Goal: Download file/media

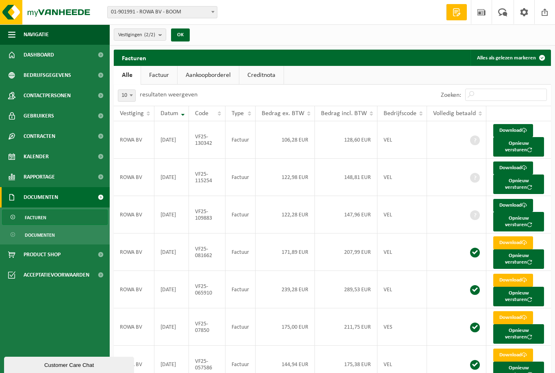
click at [542, 11] on span at bounding box center [545, 12] width 12 height 24
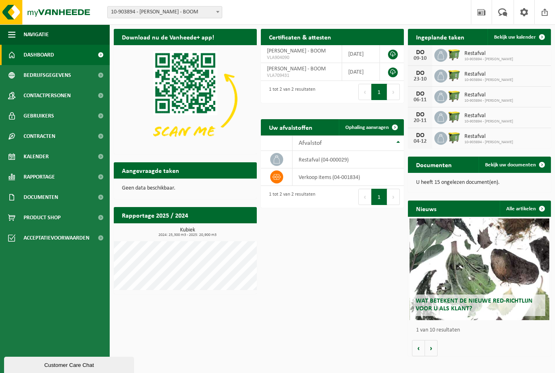
click at [34, 197] on span "Documenten" at bounding box center [41, 197] width 35 height 20
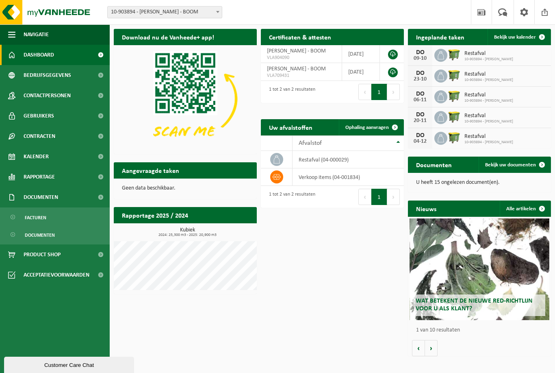
click at [35, 220] on span "Facturen" at bounding box center [36, 217] width 22 height 15
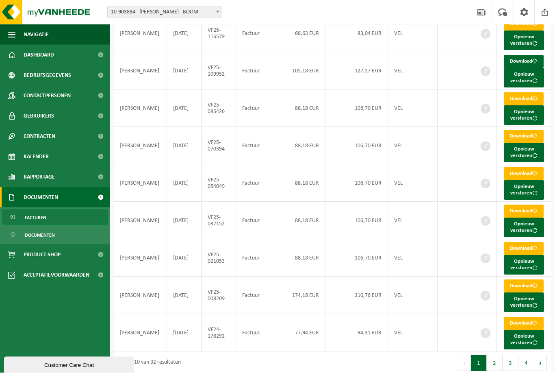
scroll to position [171, 0]
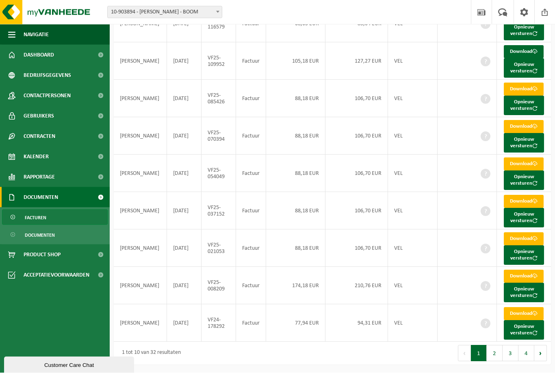
click at [495, 361] on button "2" at bounding box center [495, 353] width 16 height 16
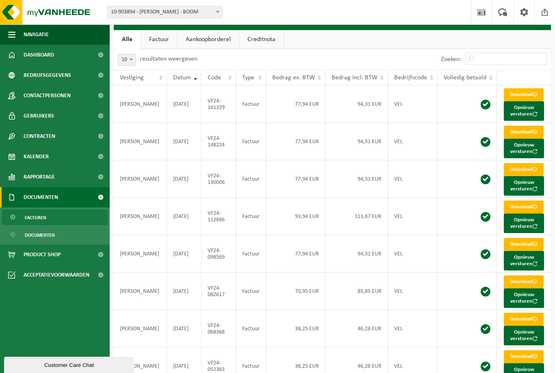
scroll to position [0, 0]
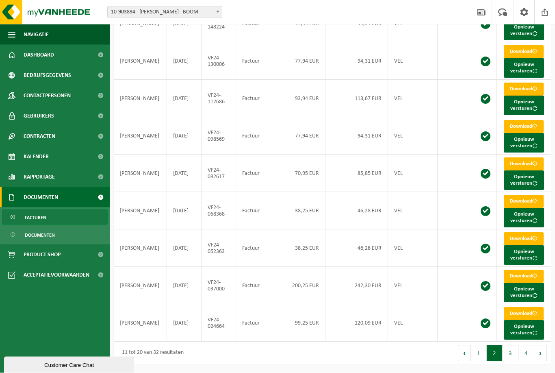
click at [482, 361] on button "1" at bounding box center [479, 353] width 16 height 16
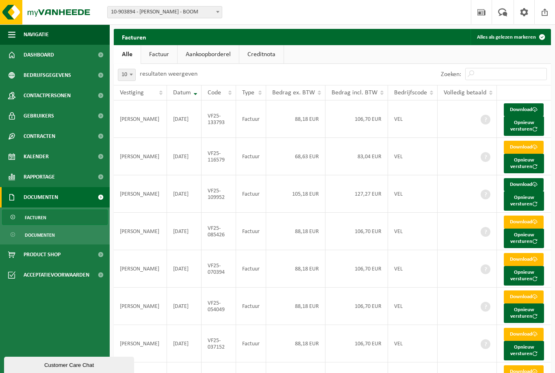
click at [529, 191] on link "Download" at bounding box center [524, 184] width 40 height 13
click at [532, 150] on span at bounding box center [534, 146] width 5 height 5
click at [531, 111] on link "Download" at bounding box center [524, 109] width 40 height 13
click at [72, 234] on link "Documenten" at bounding box center [55, 234] width 106 height 15
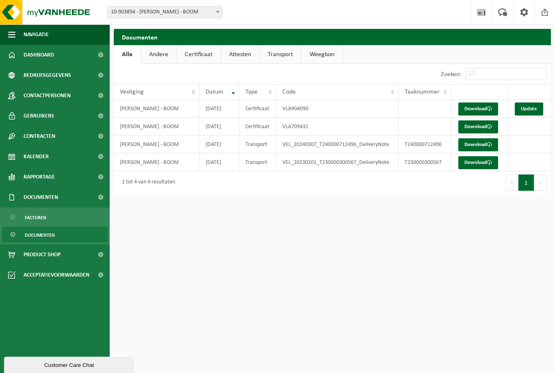
click at [54, 217] on link "Facturen" at bounding box center [55, 216] width 106 height 15
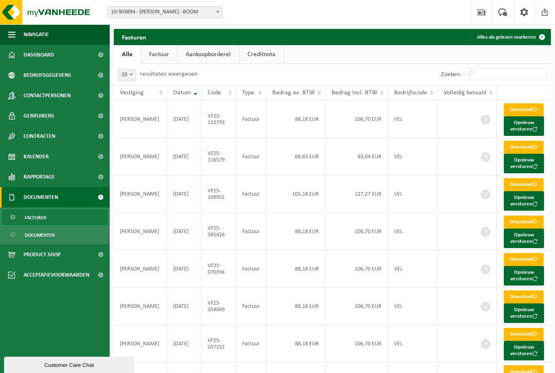
click at [163, 59] on link "Factuur" at bounding box center [159, 54] width 36 height 19
click at [209, 52] on link "Aankoopborderel" at bounding box center [208, 54] width 61 height 19
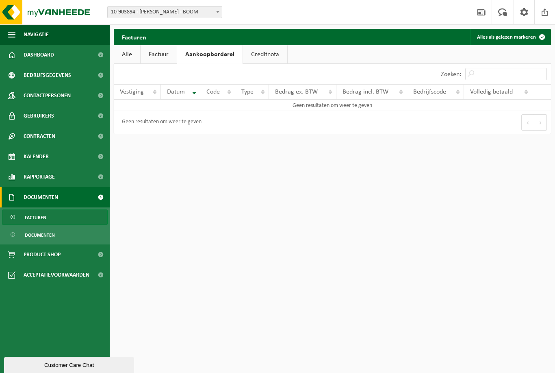
click at [269, 52] on link "Creditnota" at bounding box center [265, 54] width 44 height 19
click at [127, 56] on link "Alle" at bounding box center [127, 54] width 26 height 19
